Goal: Find specific page/section: Find specific page/section

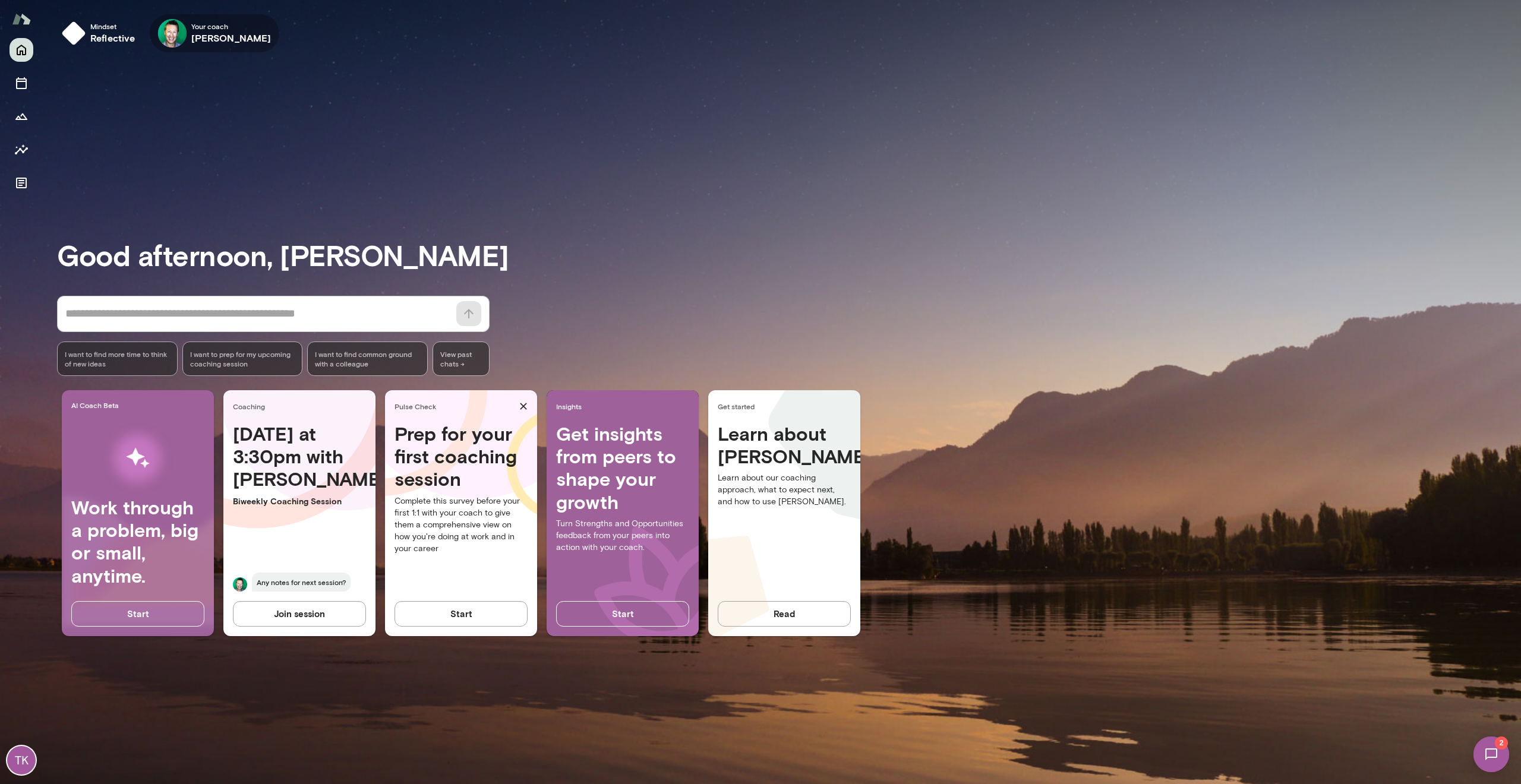
click at [196, 39] on h6 "[PERSON_NAME]" at bounding box center [232, 38] width 80 height 14
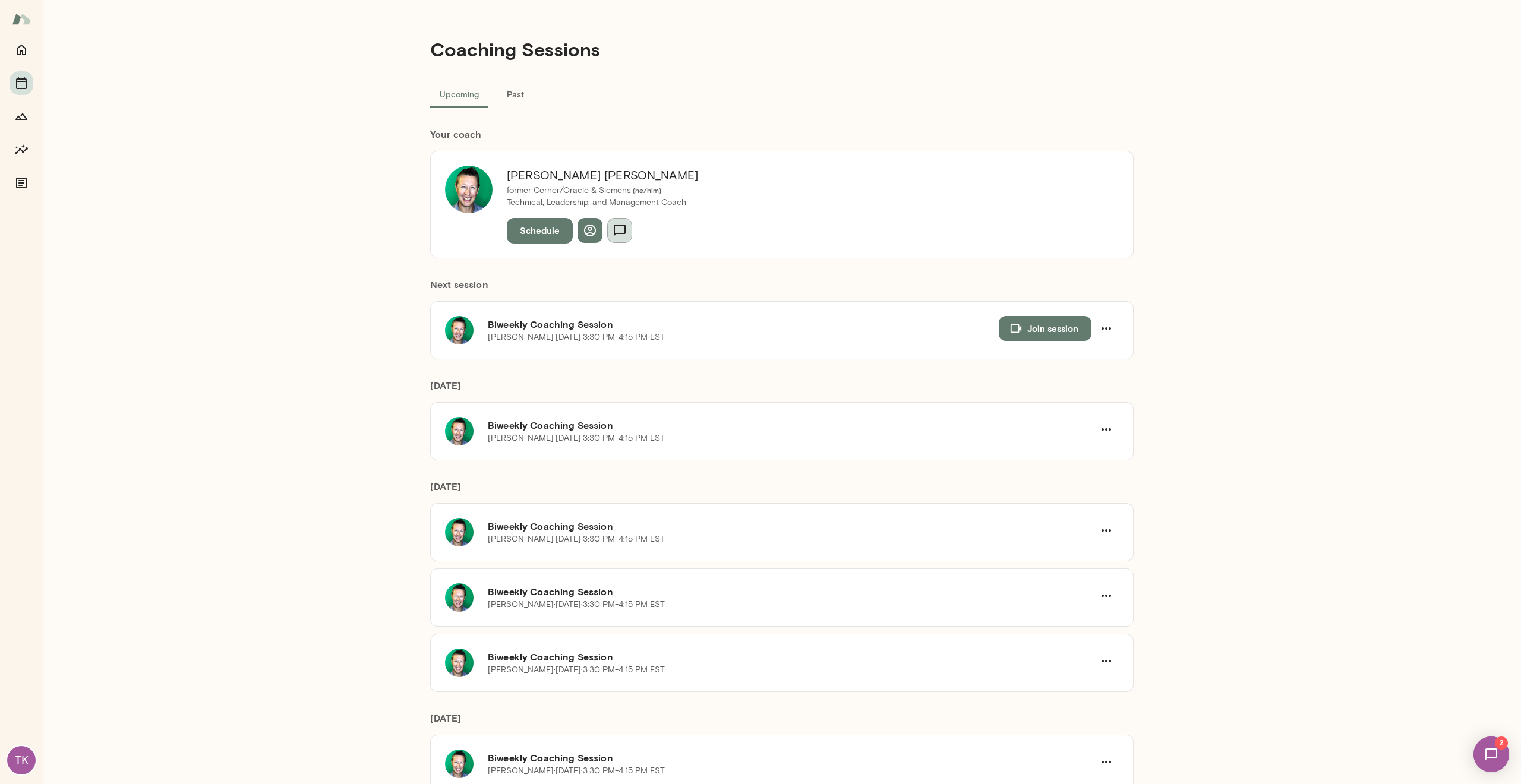
click at [618, 230] on icon "button" at bounding box center [620, 230] width 14 height 14
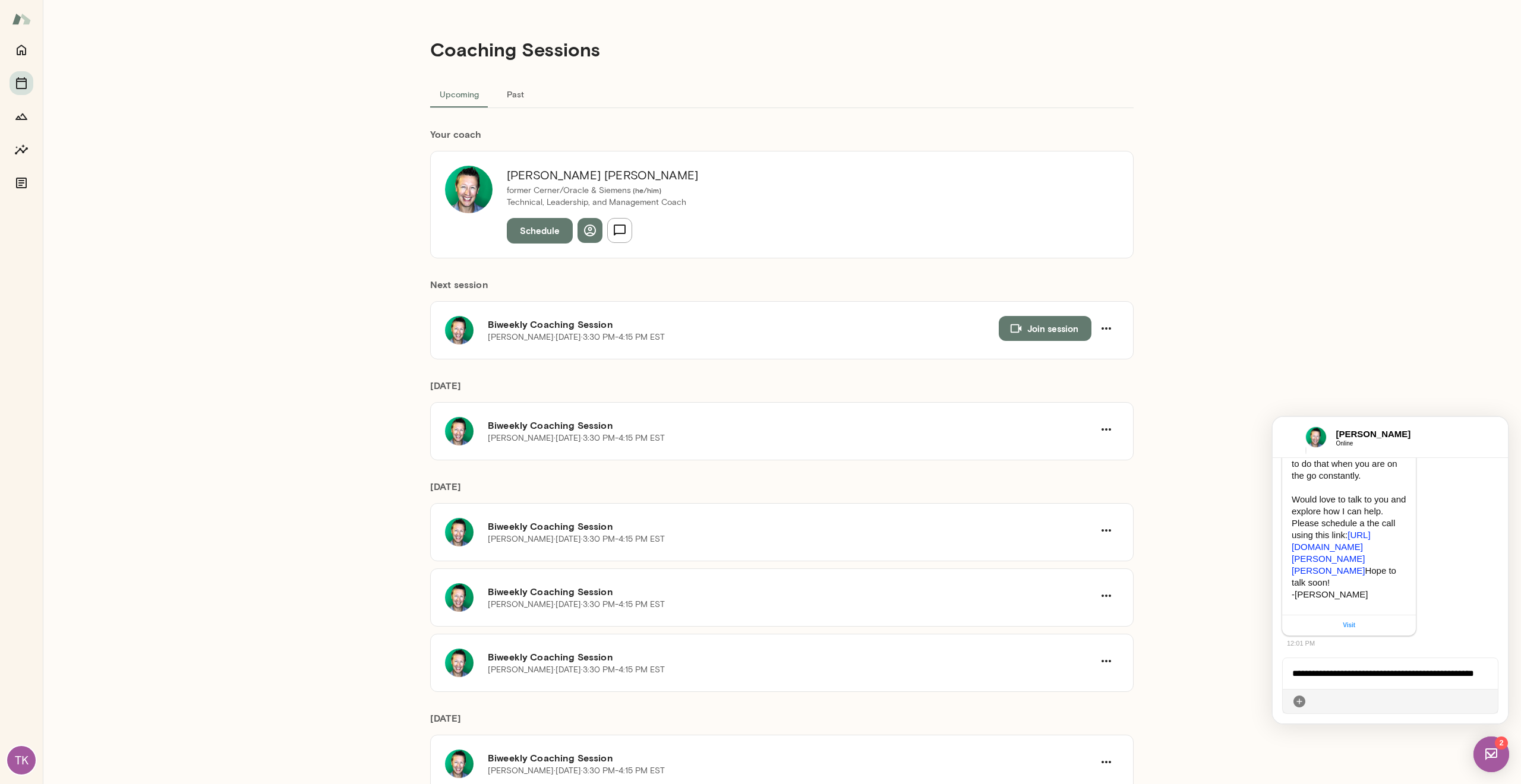
scroll to position [351, 0]
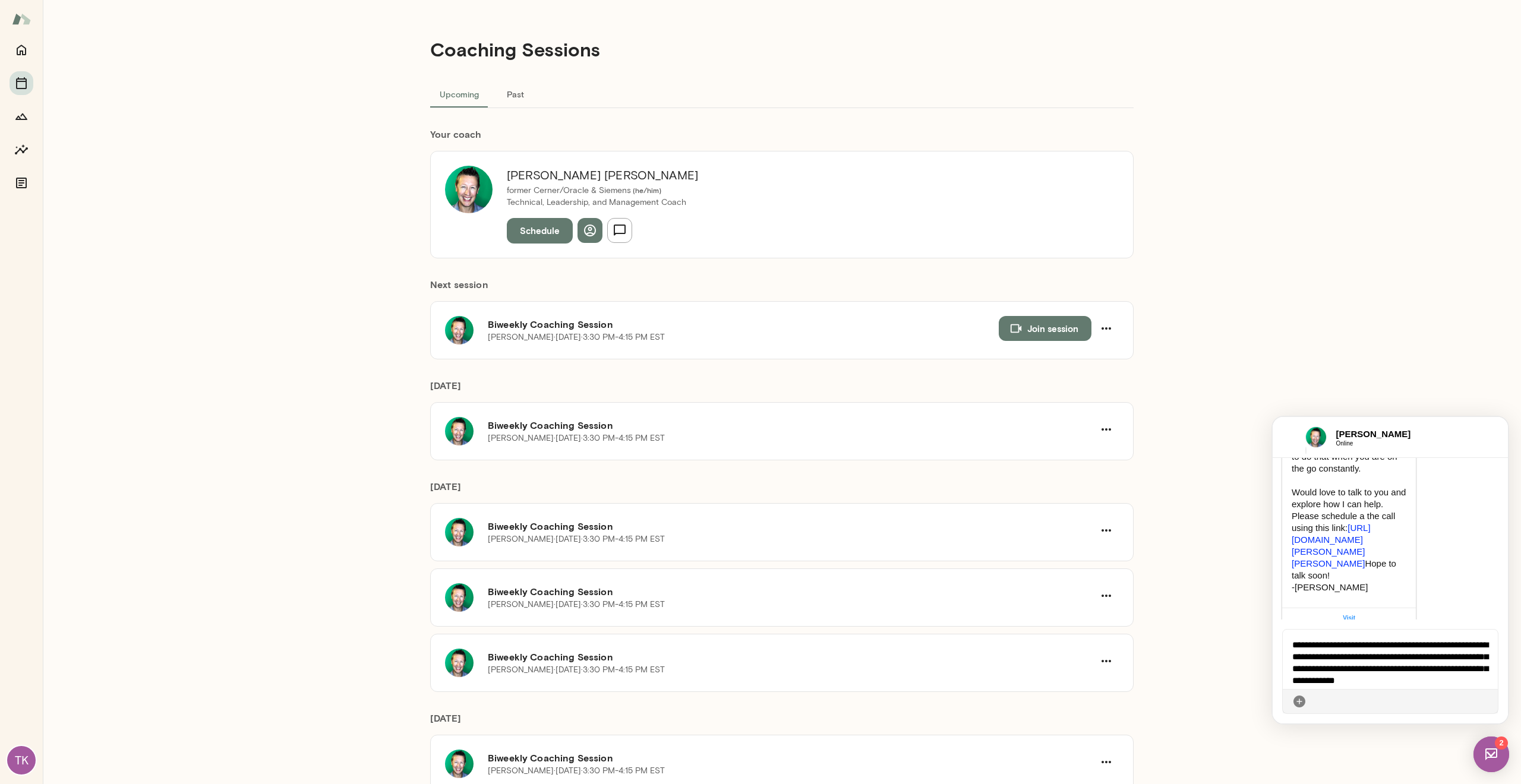
click at [1489, 702] on icon at bounding box center [1489, 702] width 0 height 0
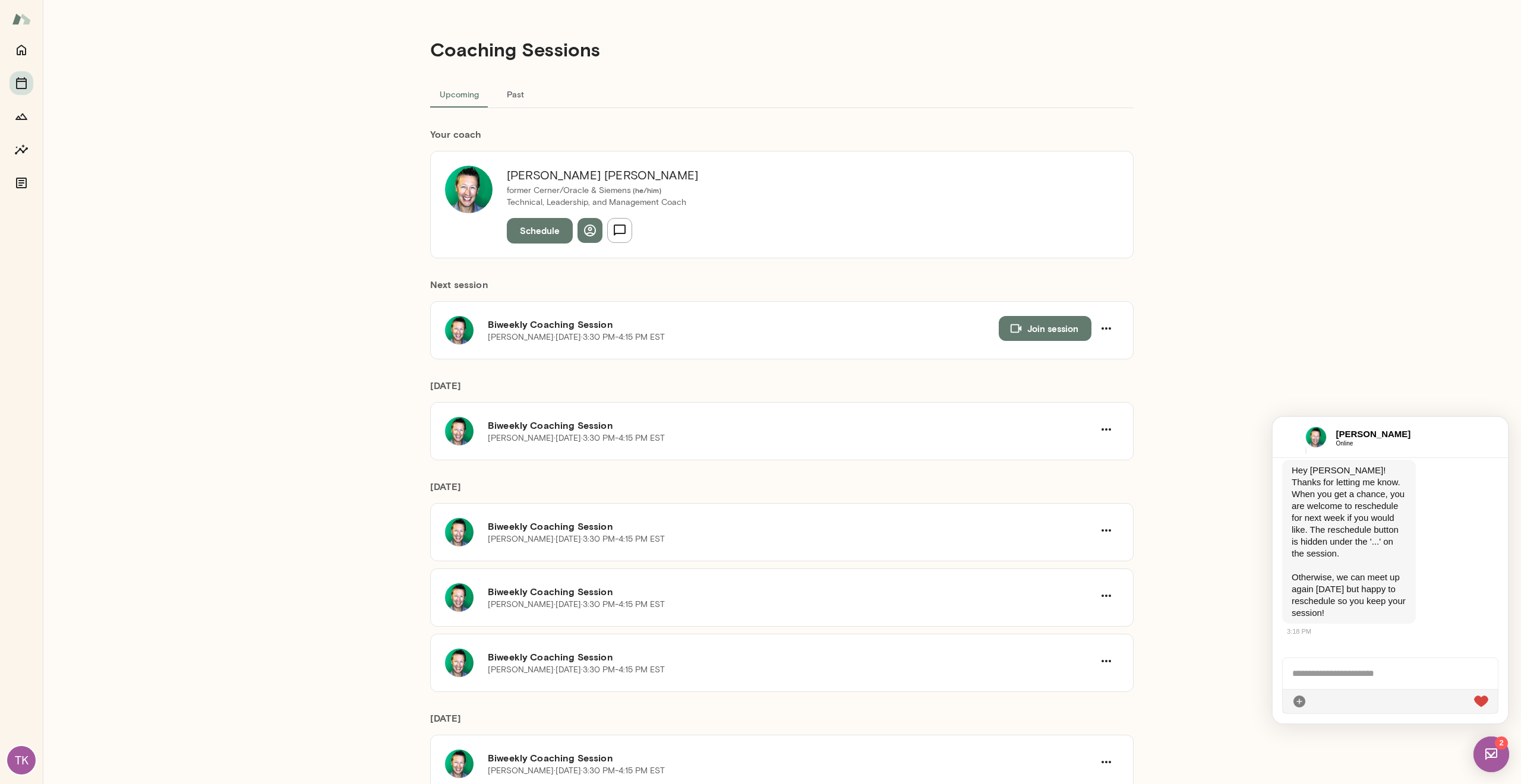
scroll to position [641, 0]
drag, startPoint x: 1355, startPoint y: 668, endPoint x: 1346, endPoint y: 594, distance: 74.5
click at [1355, 668] on div at bounding box center [1390, 674] width 215 height 31
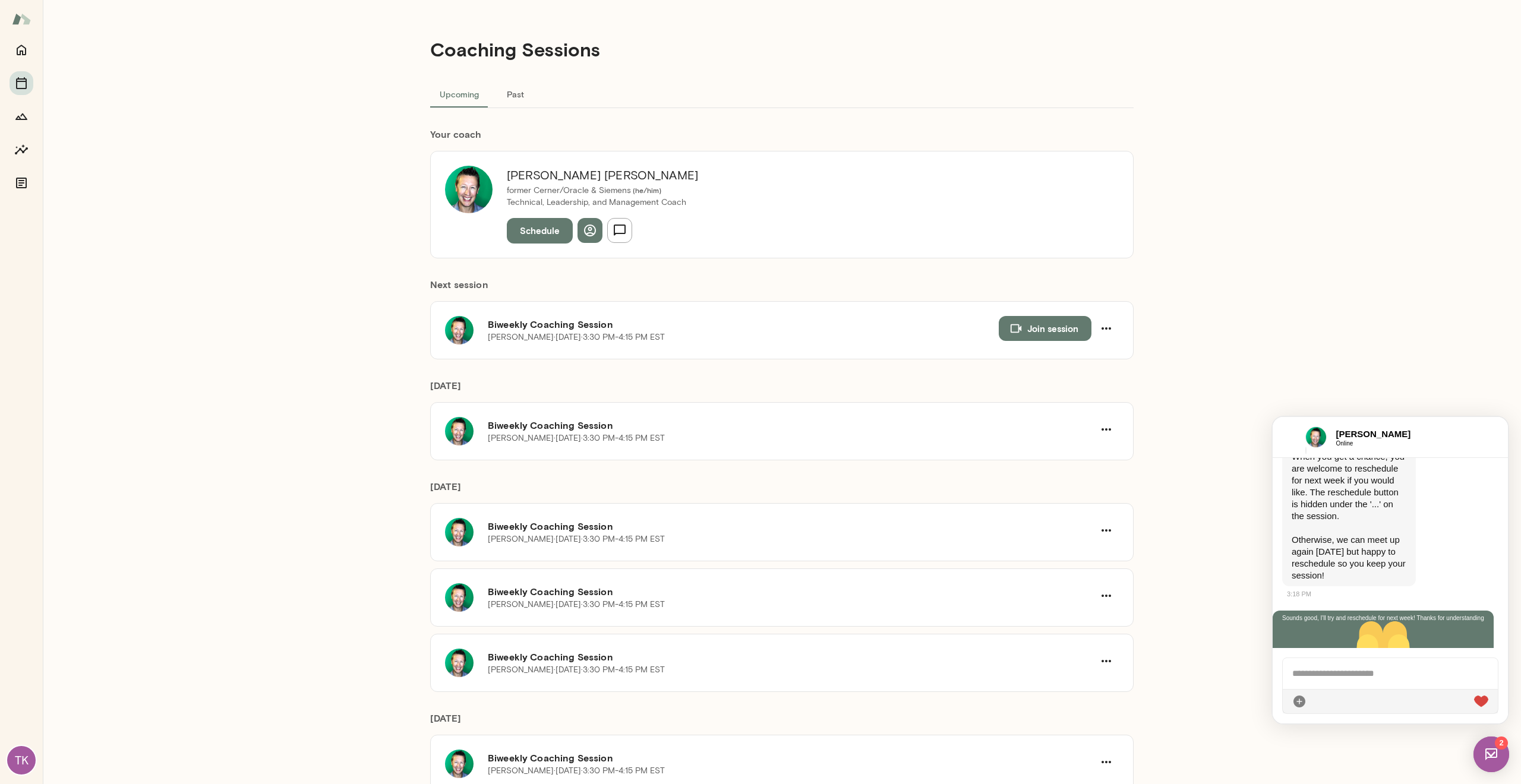
scroll to position [714, 0]
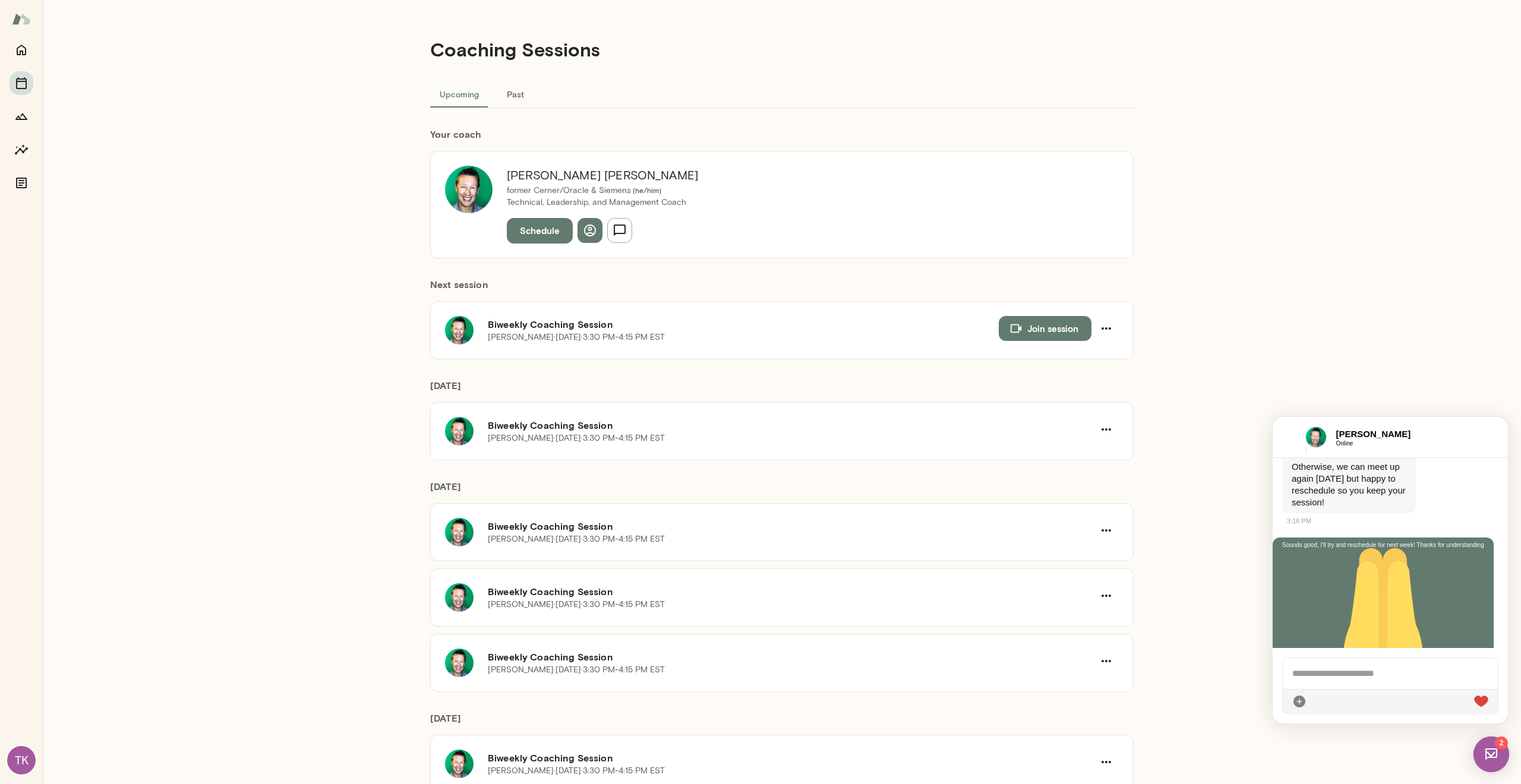
click at [1380, 176] on div "Coaching Sessions Upcoming Past Your coach [PERSON_NAME] former Cerner/Oracle &…" at bounding box center [782, 392] width 1479 height 784
click at [347, 356] on div "Coaching Sessions Upcoming Past Your coach [PERSON_NAME] former Cerner/Oracle &…" at bounding box center [782, 392] width 1479 height 784
click at [1229, 204] on div "Coaching Sessions Upcoming Past Your coach [PERSON_NAME] former Cerner/Oracle &…" at bounding box center [782, 392] width 1479 height 784
